Goal: Task Accomplishment & Management: Complete application form

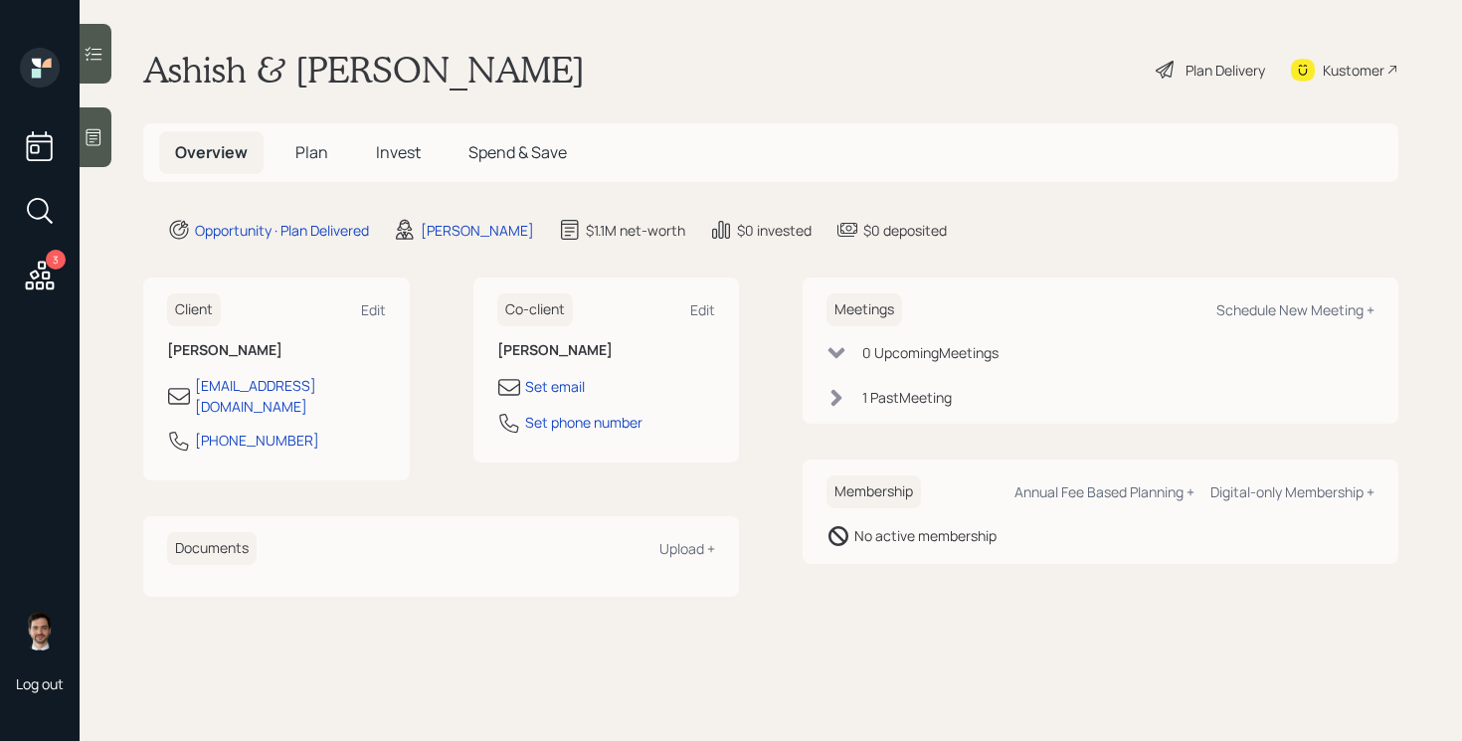
click at [304, 146] on span "Plan" at bounding box center [311, 152] width 33 height 22
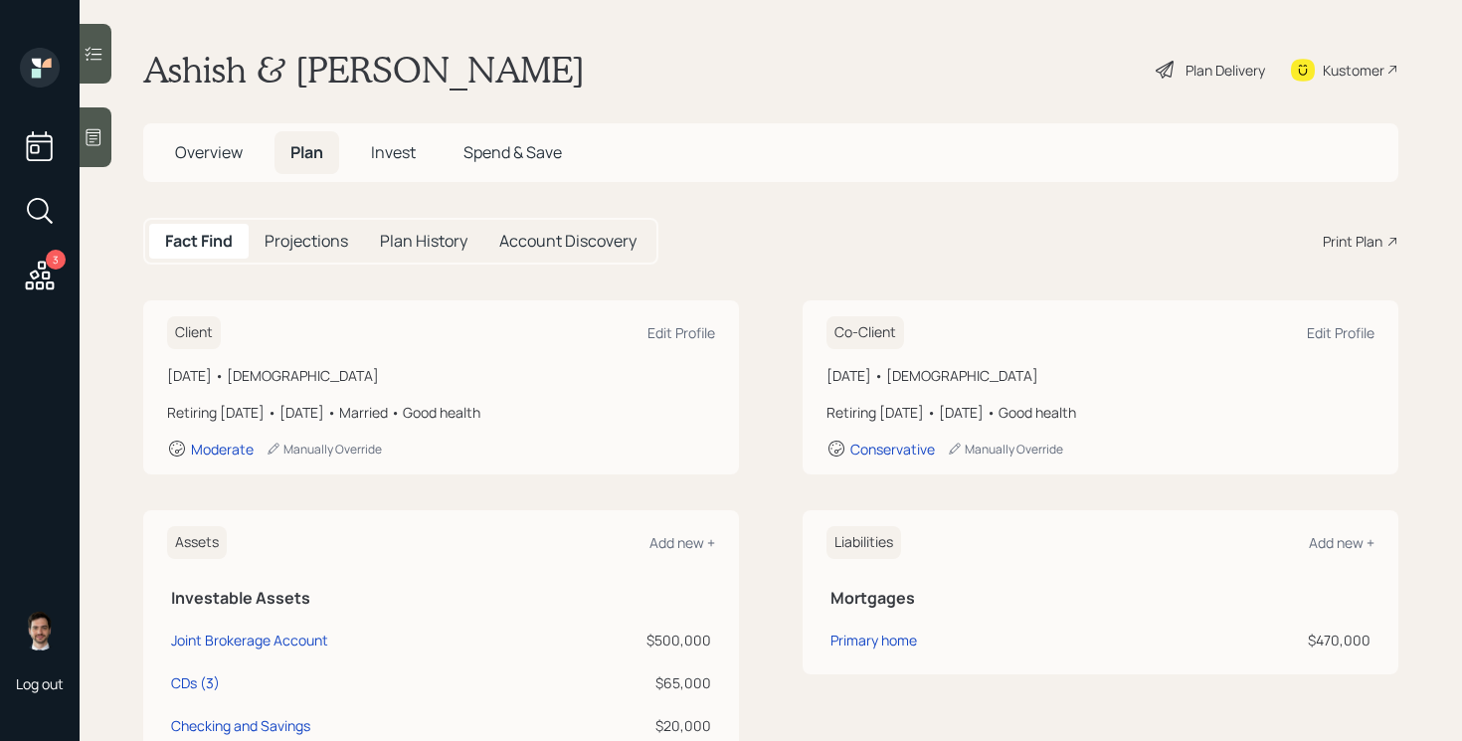
scroll to position [313, 0]
